Goal: Transaction & Acquisition: Purchase product/service

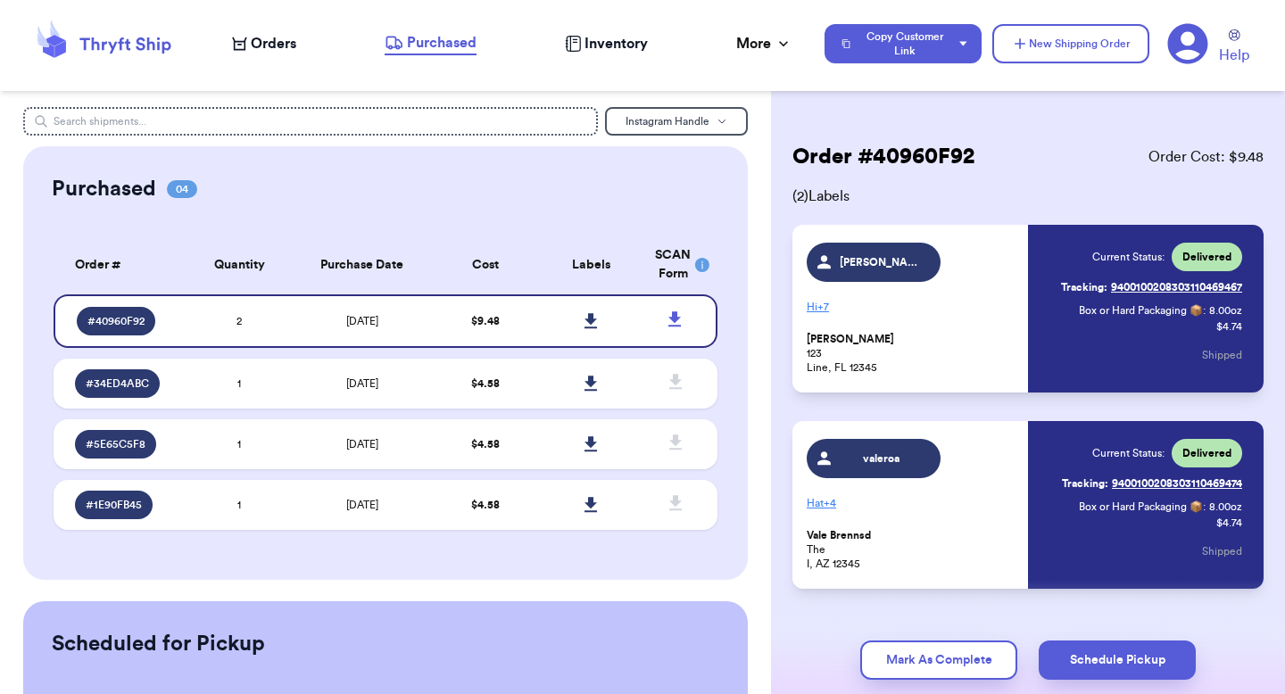
scroll to position [37, 0]
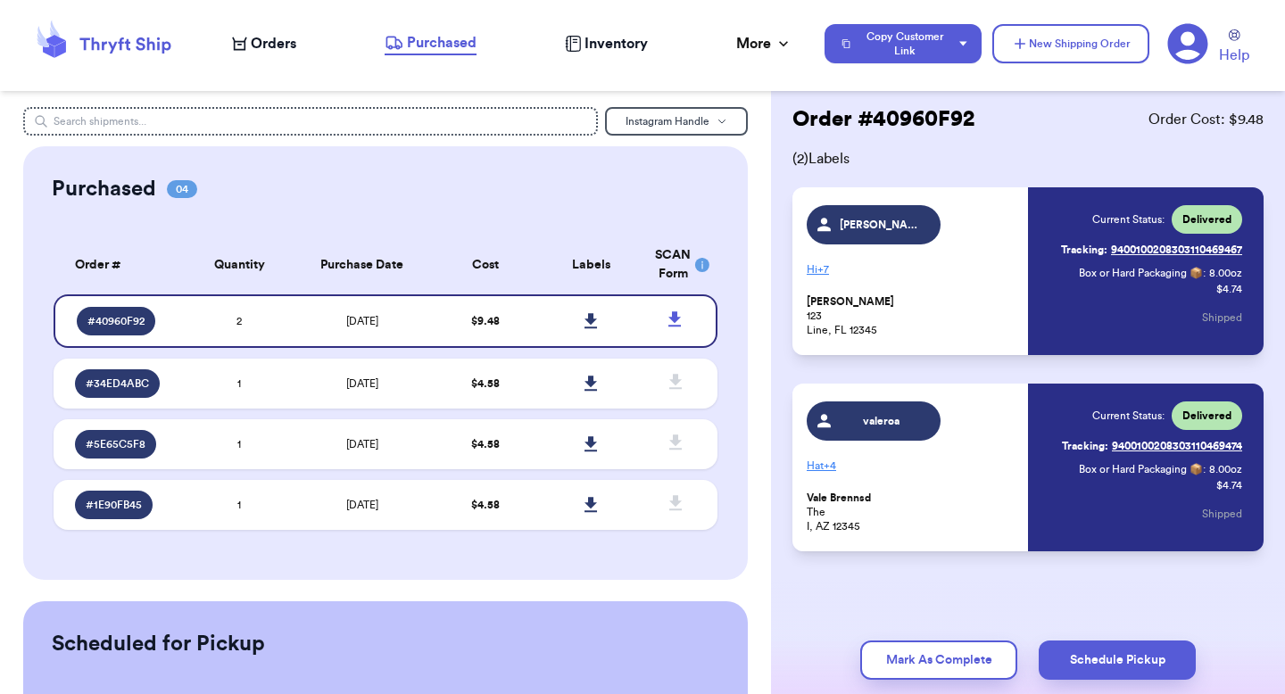
click at [292, 56] on nav "Orders Purchased Inventory More Stats Completed Orders Payments Payouts Copy Cu…" at bounding box center [749, 43] width 1071 height 59
click at [283, 44] on span "Orders" at bounding box center [273, 43] width 45 height 21
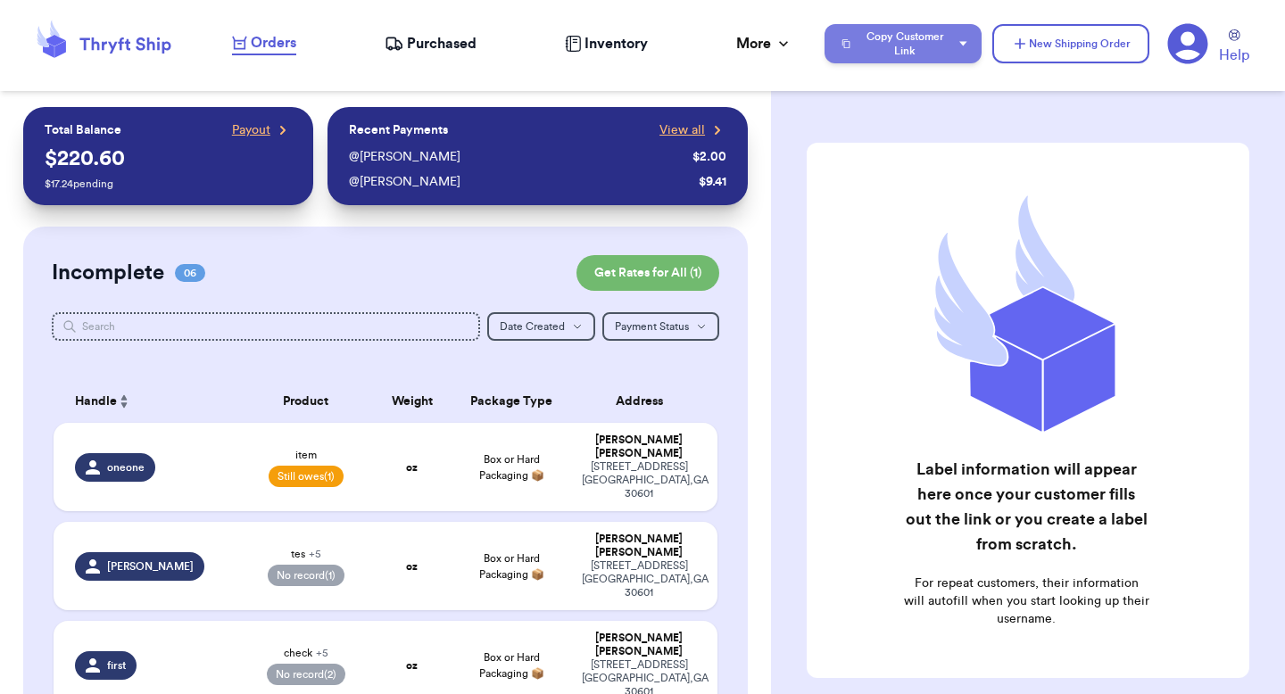
click at [870, 62] on button "Copy Customer Link" at bounding box center [902, 43] width 157 height 39
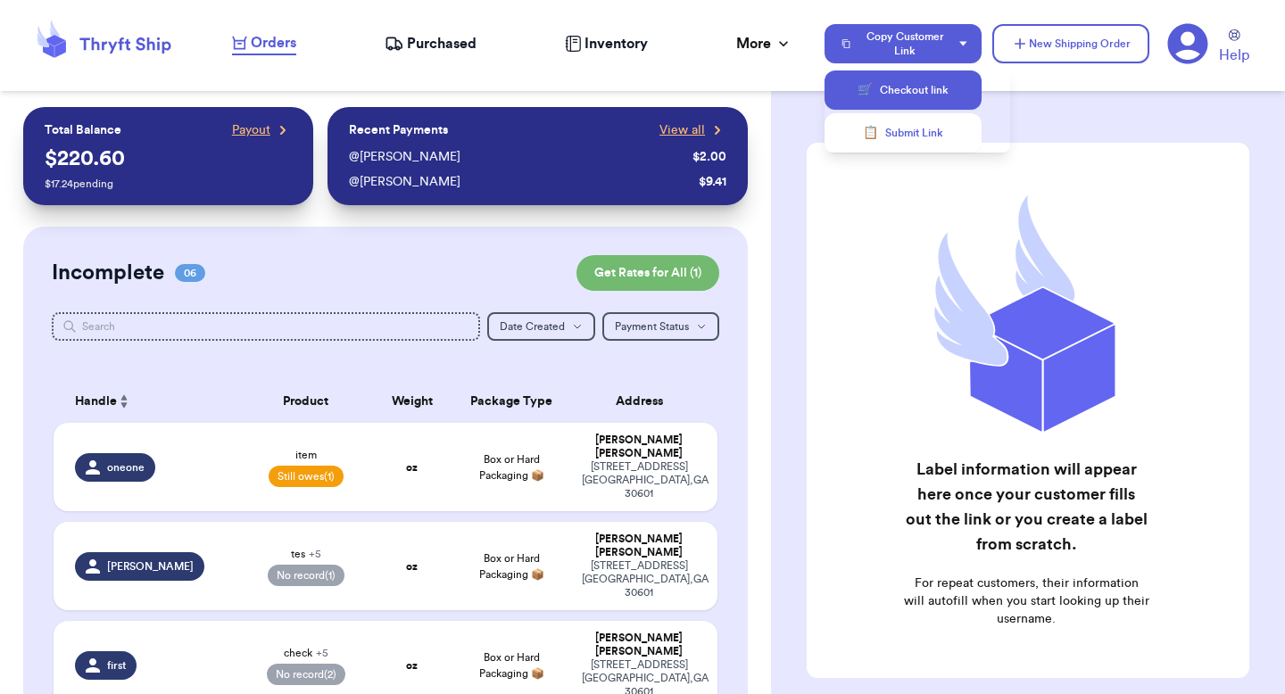
click at [882, 101] on button "🛒 Checkout link" at bounding box center [902, 89] width 157 height 39
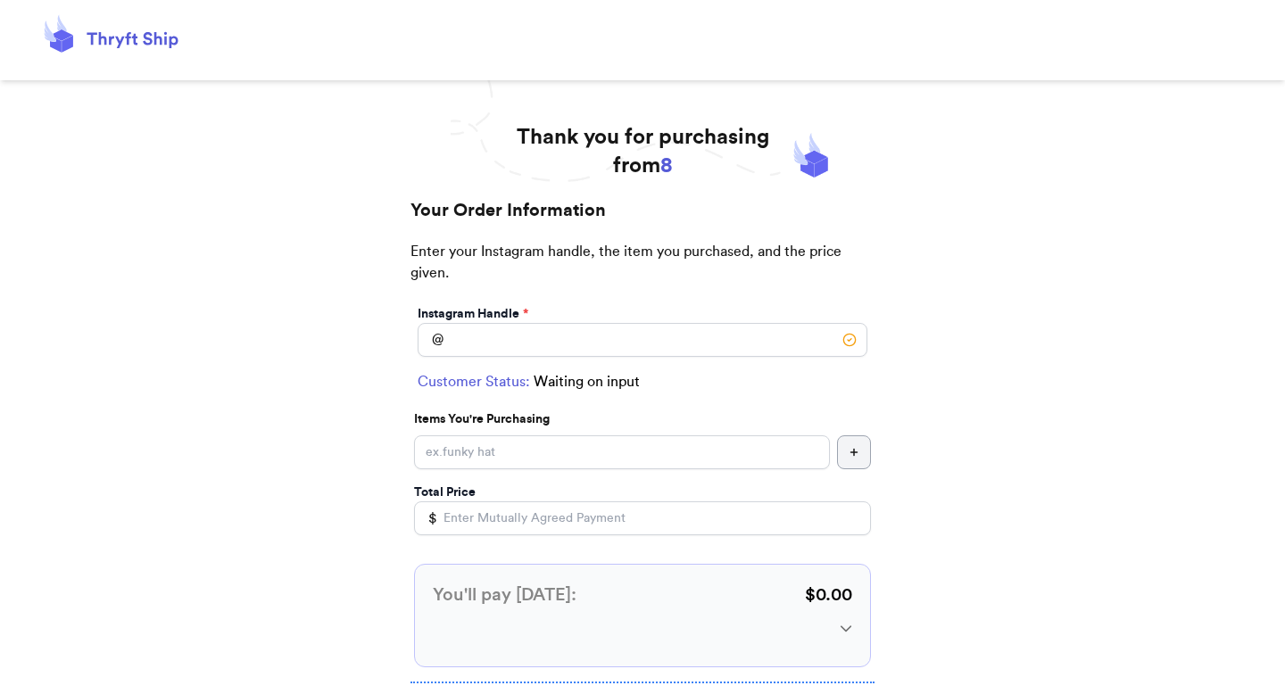
scroll to position [169, 0]
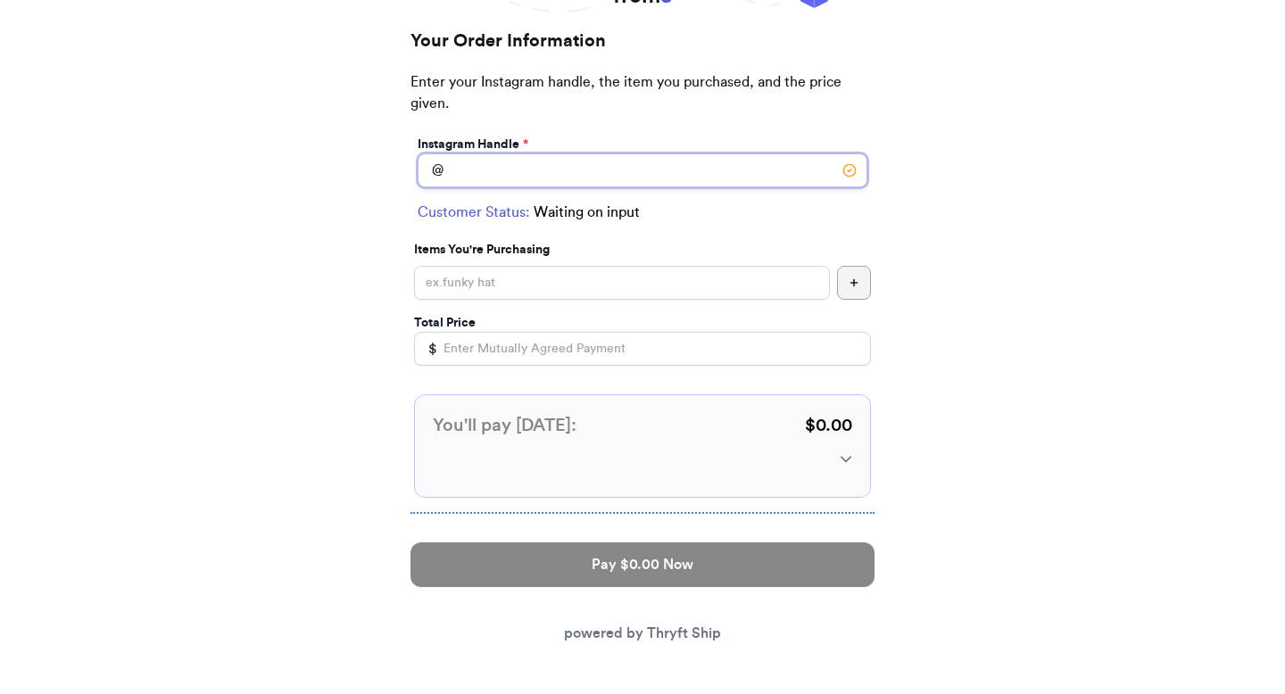
click at [606, 168] on input "Instagram Handle *" at bounding box center [642, 170] width 450 height 34
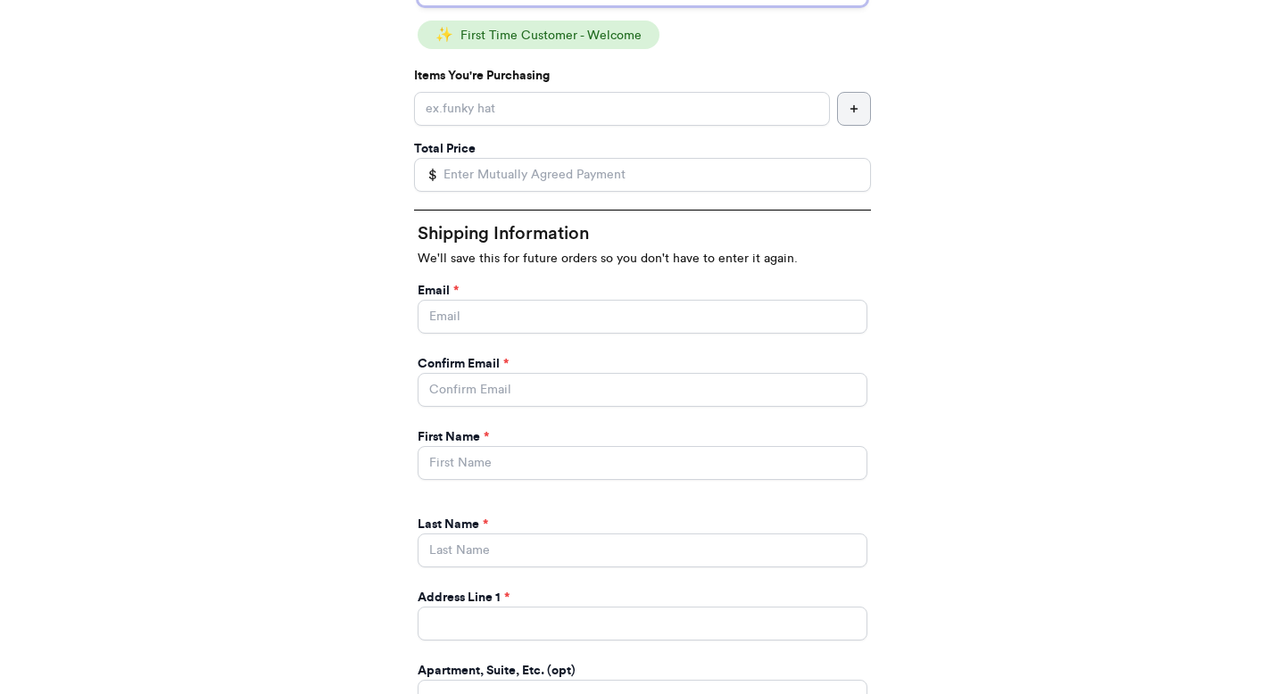
scroll to position [145, 0]
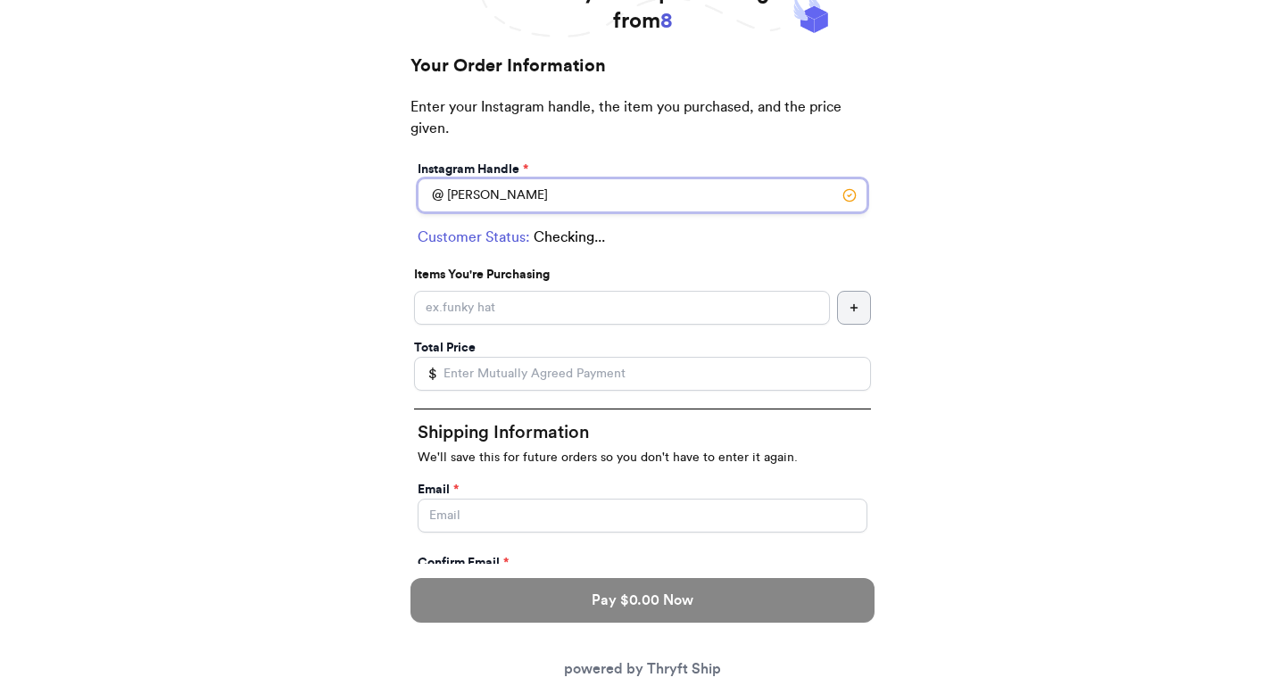
type input "[PERSON_NAME]"
select select "GA"
type input "athens"
type input "30601"
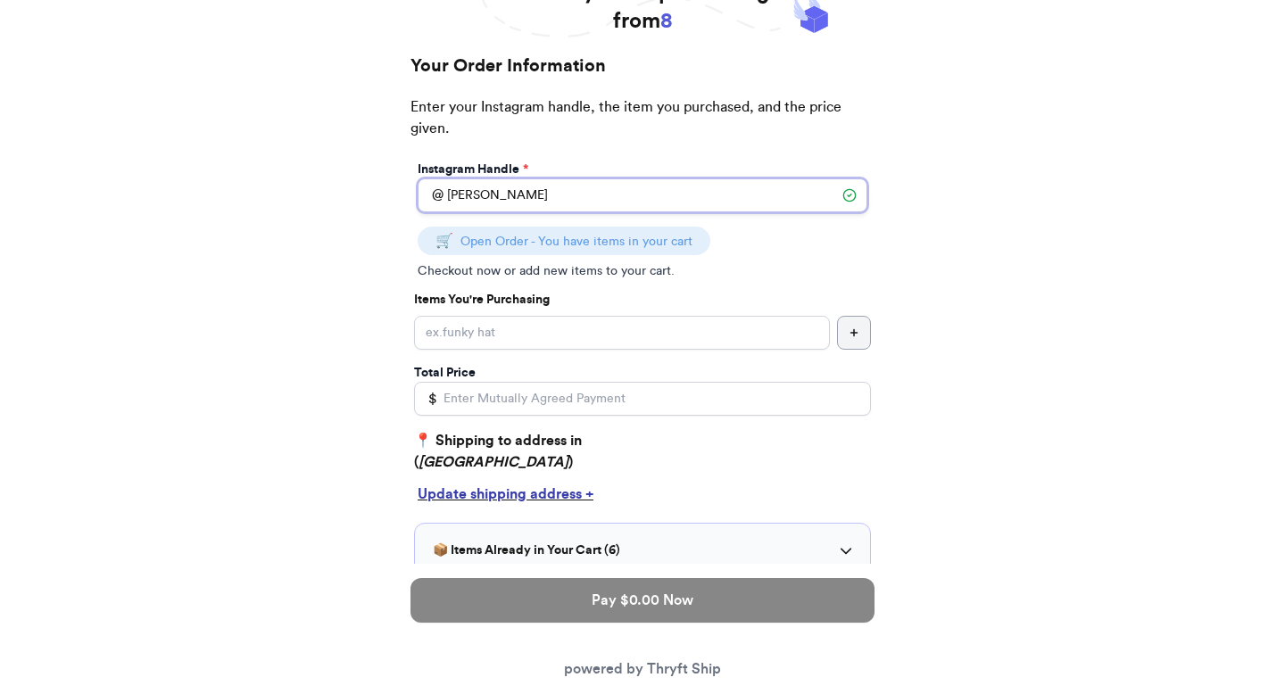
type input "[PERSON_NAME]"
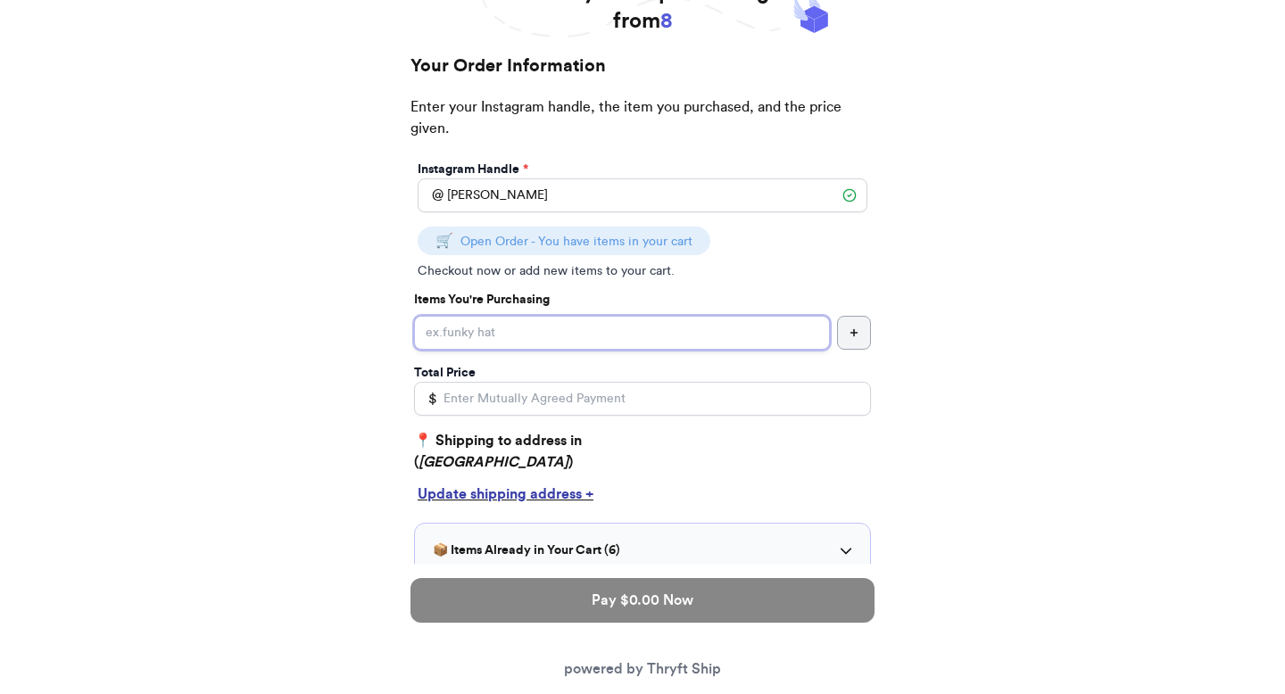
click at [538, 341] on input "Instagram Handle *" at bounding box center [622, 333] width 416 height 34
type input "add"
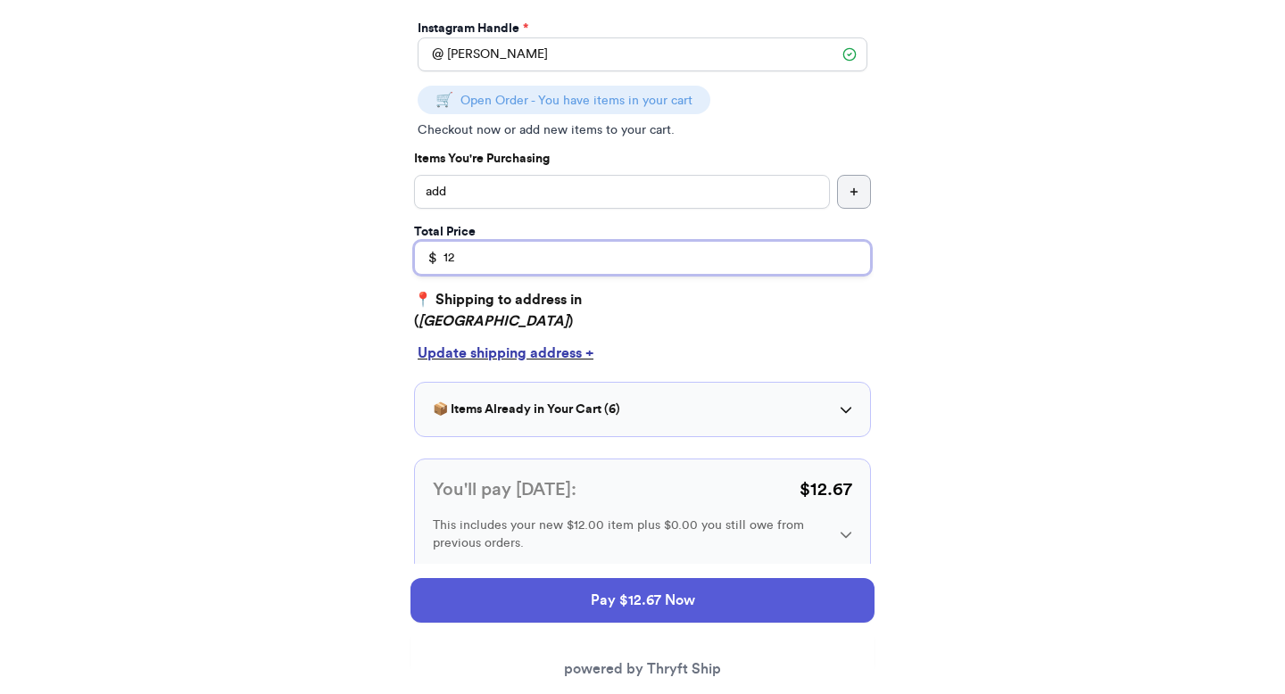
scroll to position [291, 0]
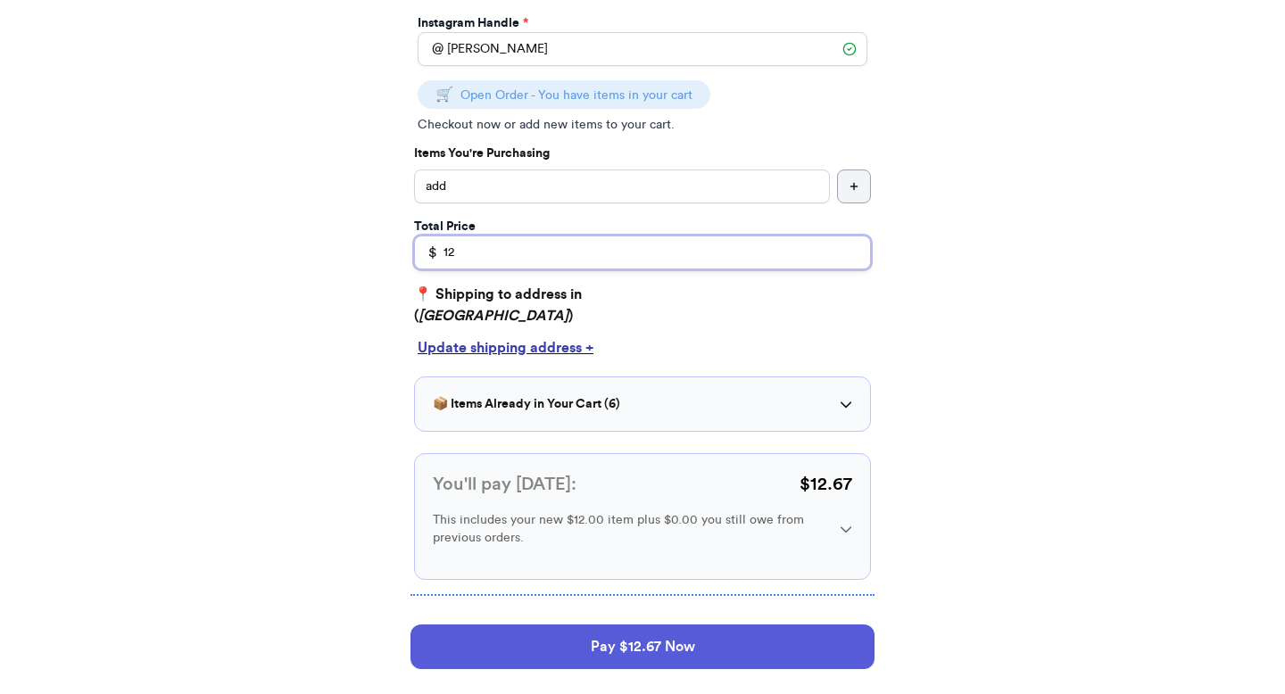
type input "12"
click at [560, 410] on h3 "📦 Items Already in Your Cart ( 6 )" at bounding box center [526, 404] width 187 height 18
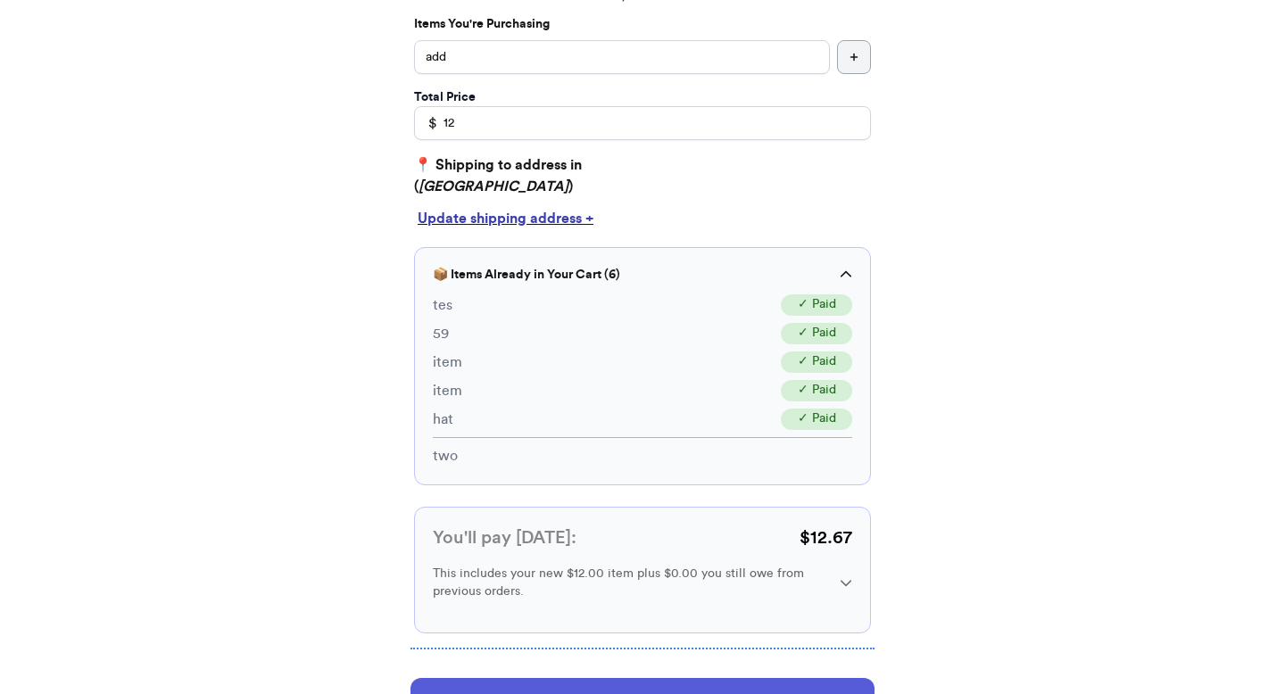
scroll to position [556, 0]
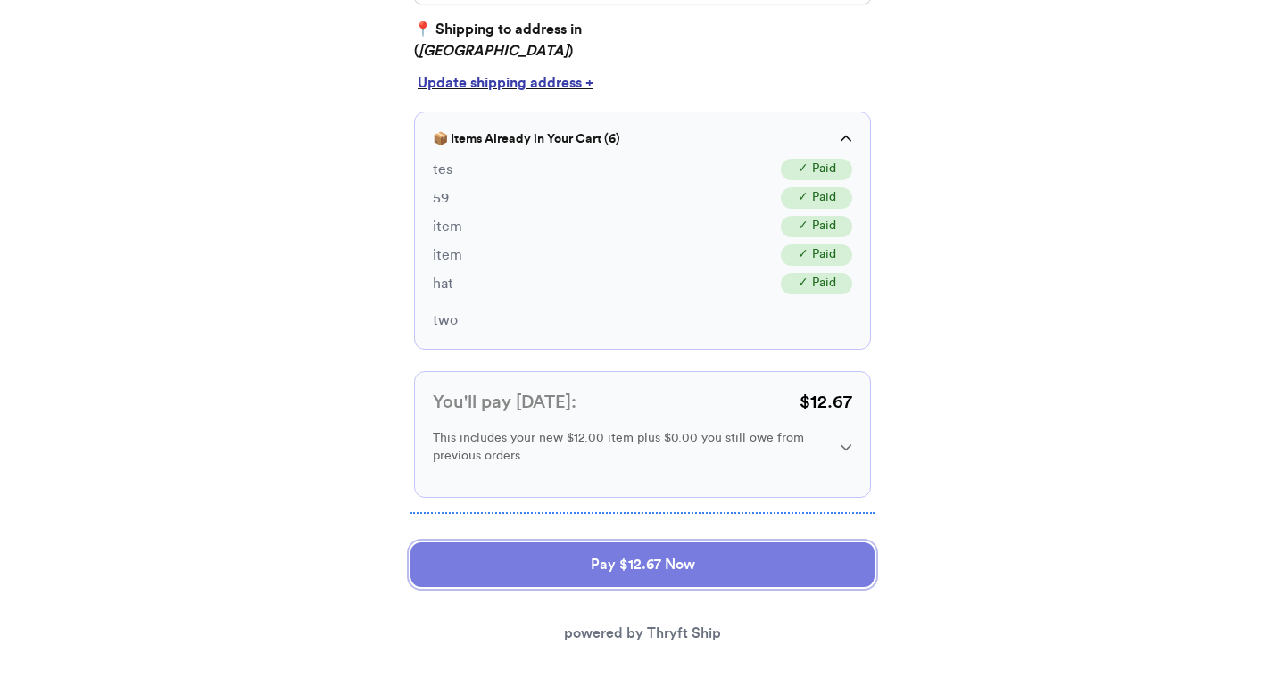
click at [534, 574] on button "Pay $12.67 Now" at bounding box center [642, 564] width 464 height 45
select select "GA"
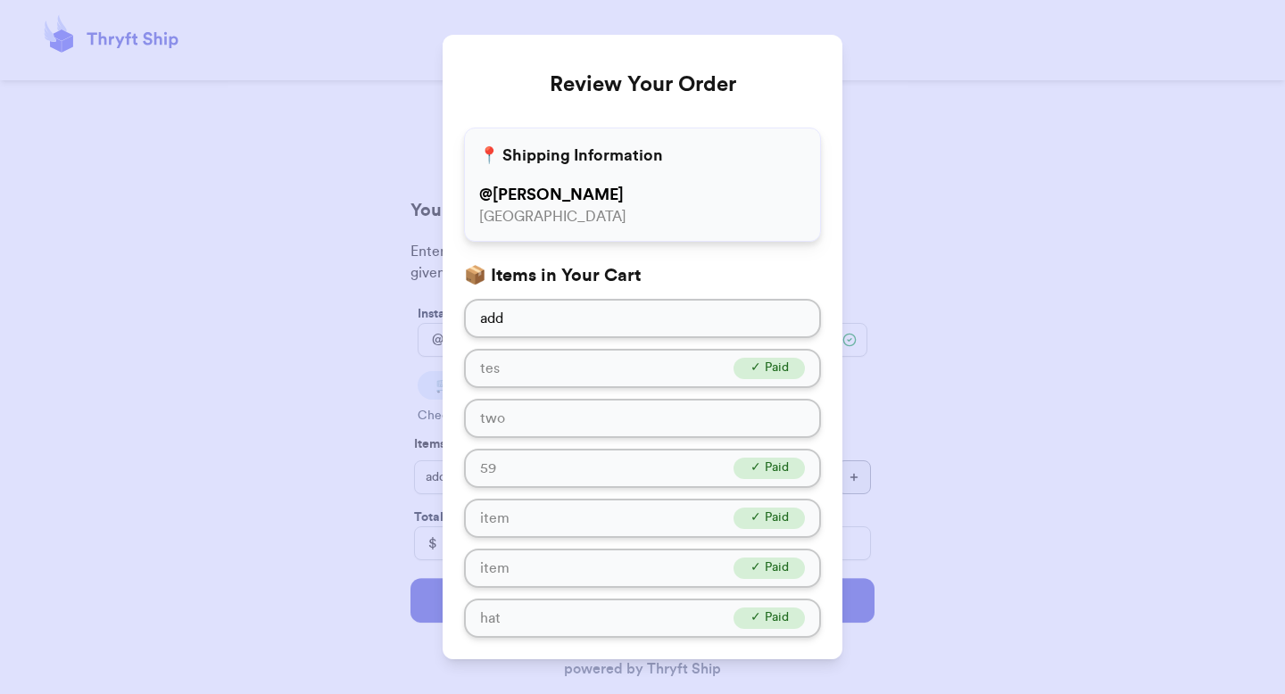
scroll to position [239, 0]
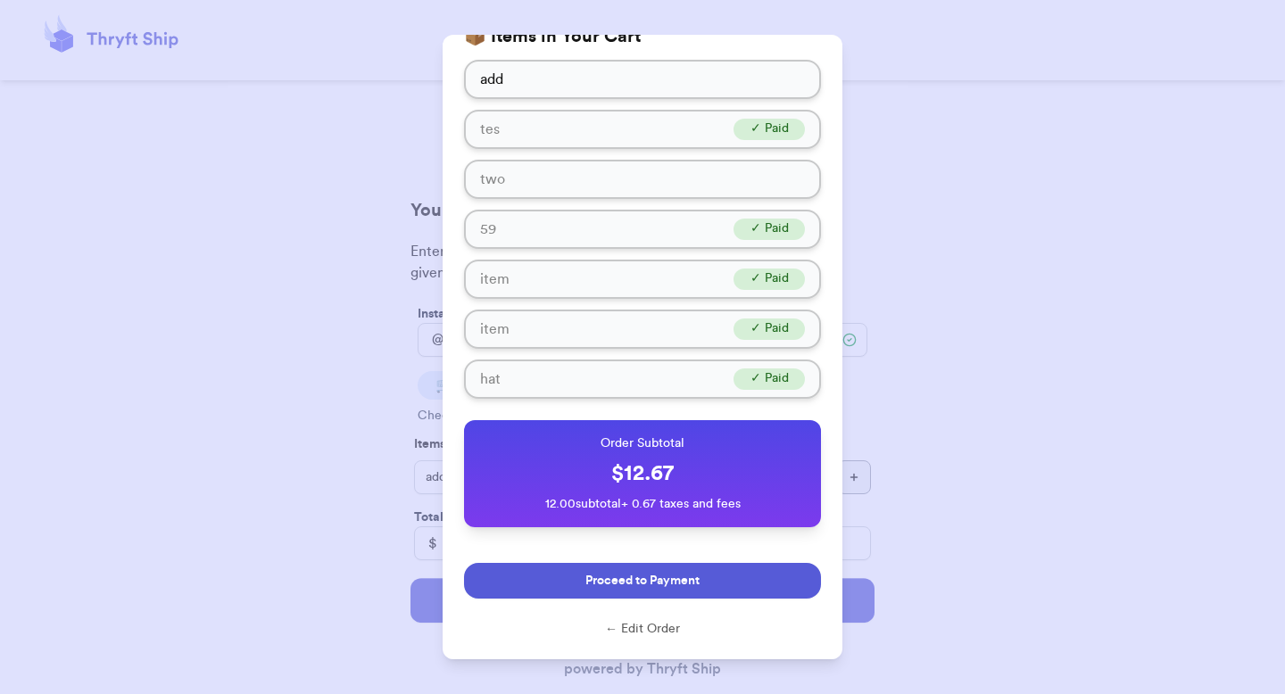
click at [566, 566] on button "Proceed to Payment" at bounding box center [642, 581] width 357 height 36
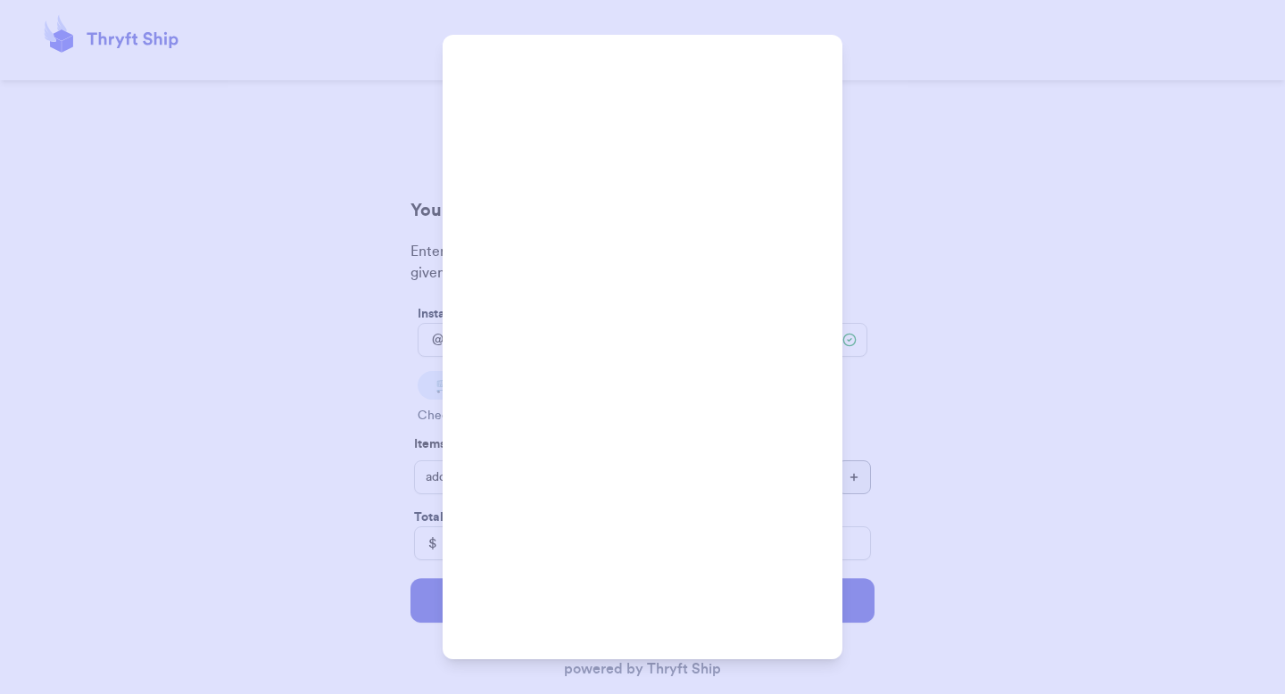
scroll to position [0, 0]
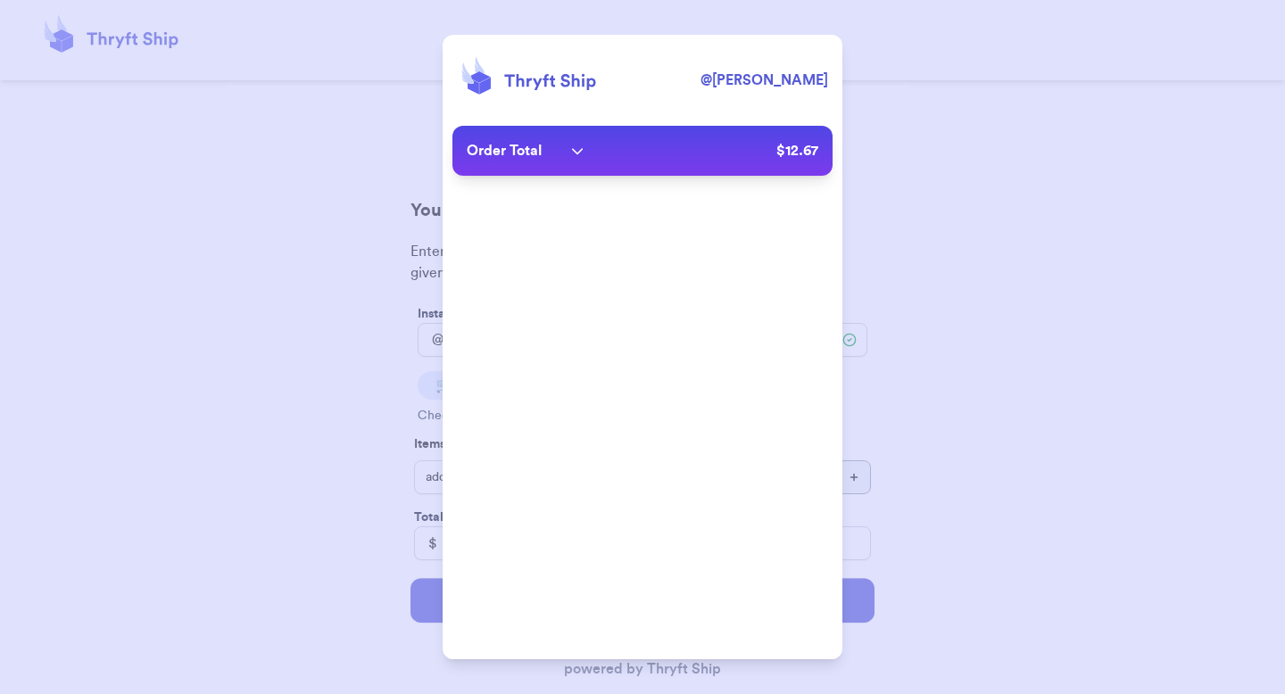
click at [872, 11] on div "@ valeria Order Total $ 12.67 Cancel and Edit" at bounding box center [642, 347] width 1285 height 694
